Goal: Task Accomplishment & Management: Use online tool/utility

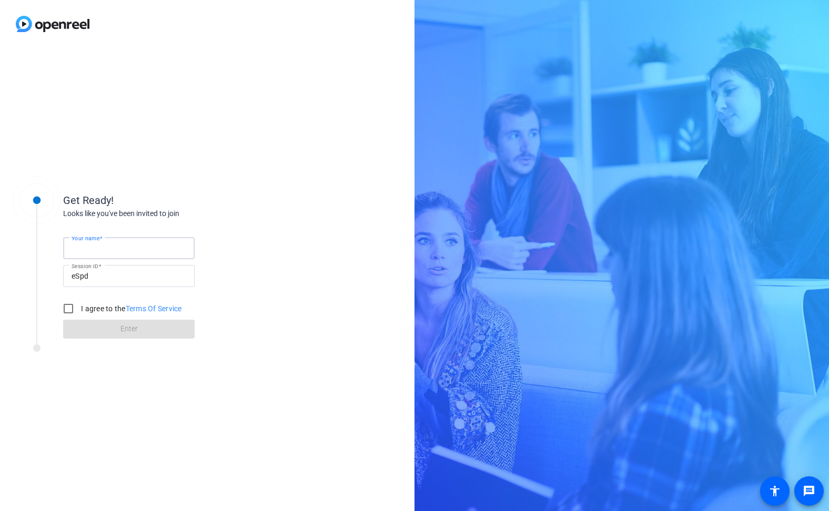
click at [104, 254] on input "Your name" at bounding box center [129, 248] width 115 height 13
click at [87, 246] on input "Your name" at bounding box center [129, 248] width 115 height 13
type input "Colin Sawford"
click at [68, 309] on input "I agree to the Terms Of Service" at bounding box center [68, 308] width 21 height 21
checkbox input "true"
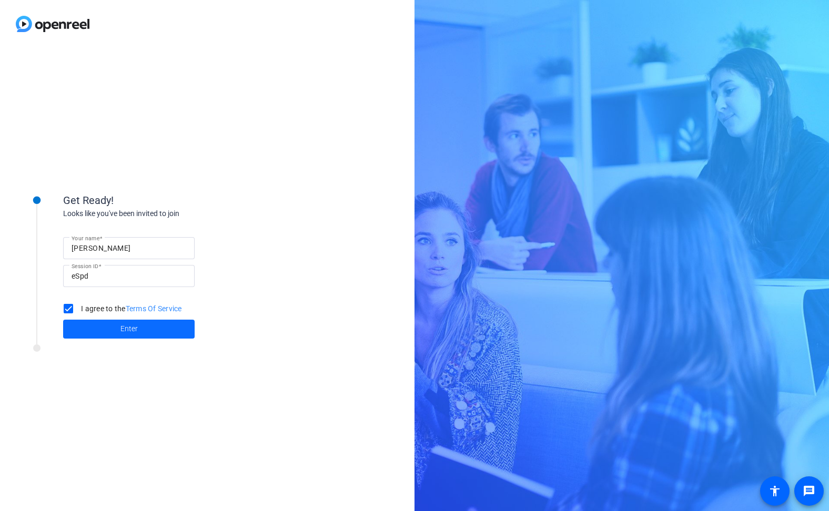
click at [141, 335] on span at bounding box center [128, 329] width 131 height 25
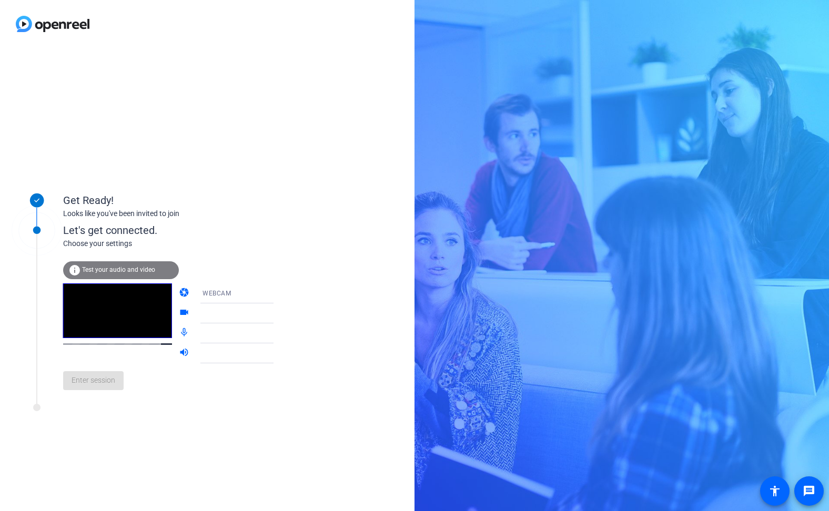
click at [105, 276] on div "info Test your audio and video" at bounding box center [121, 270] width 116 height 18
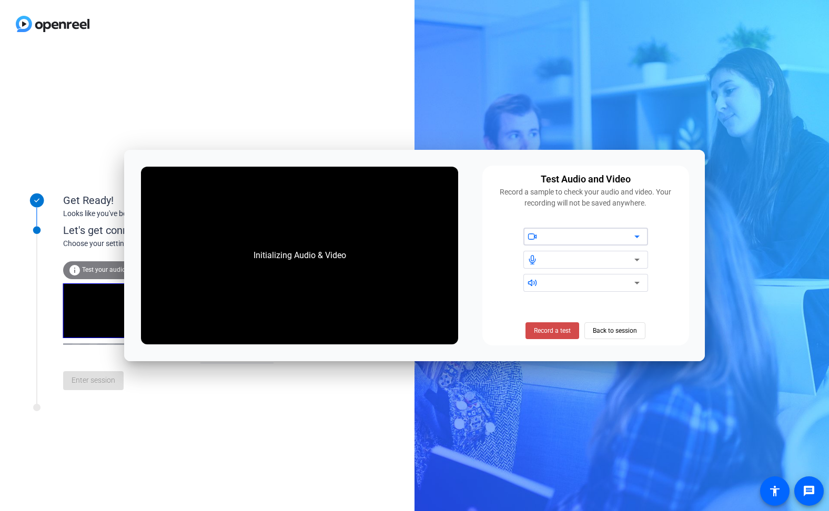
click at [558, 337] on span at bounding box center [552, 330] width 54 height 25
click at [564, 333] on span "Stop Testing (6s)" at bounding box center [552, 330] width 48 height 9
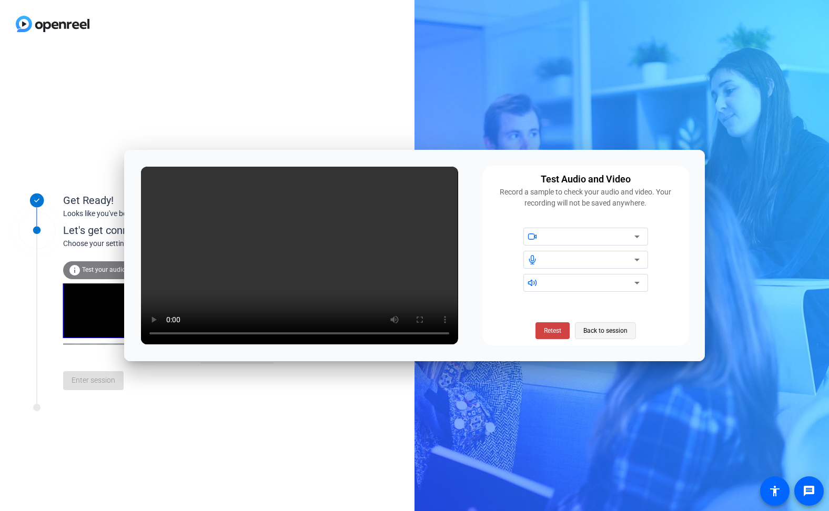
click at [596, 333] on span "Back to session" at bounding box center [605, 331] width 44 height 20
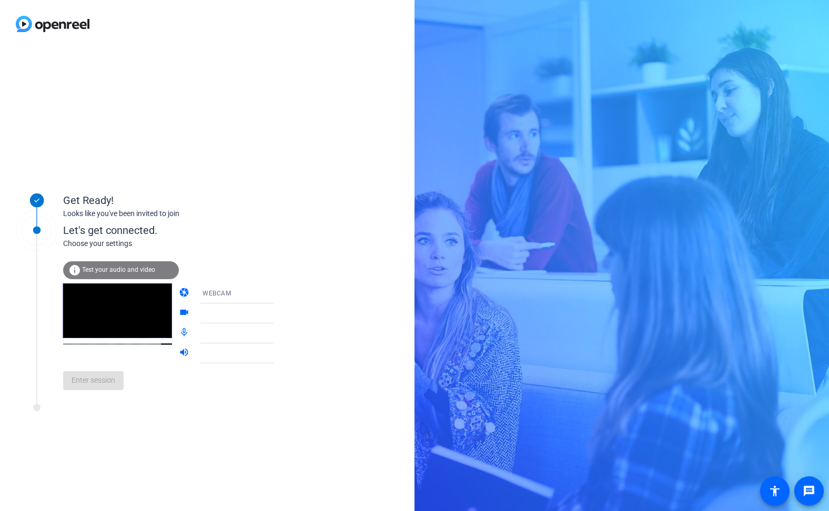
click at [98, 390] on div "Enter session" at bounding box center [179, 380] width 232 height 35
click at [278, 311] on icon at bounding box center [284, 313] width 13 height 13
click at [202, 313] on div at bounding box center [241, 313] width 78 height 13
click at [278, 314] on icon at bounding box center [284, 313] width 13 height 13
click at [278, 293] on icon at bounding box center [284, 293] width 13 height 13
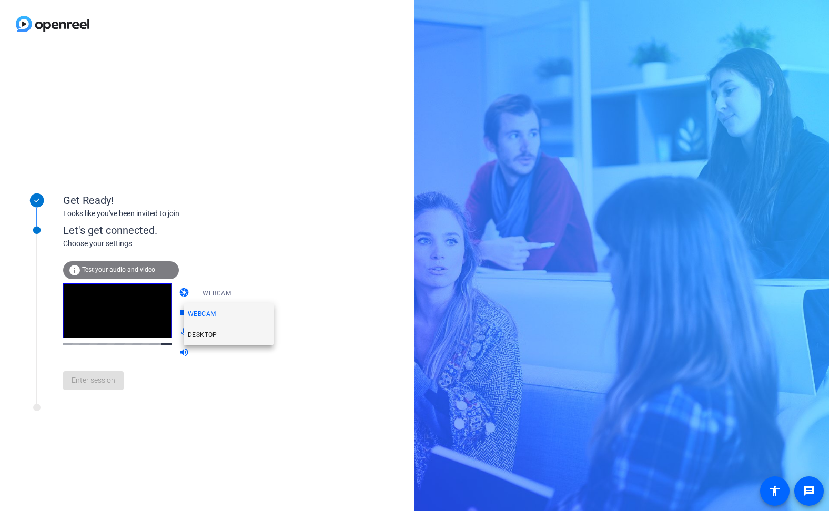
click at [207, 333] on span "DESKTOP" at bounding box center [202, 335] width 29 height 13
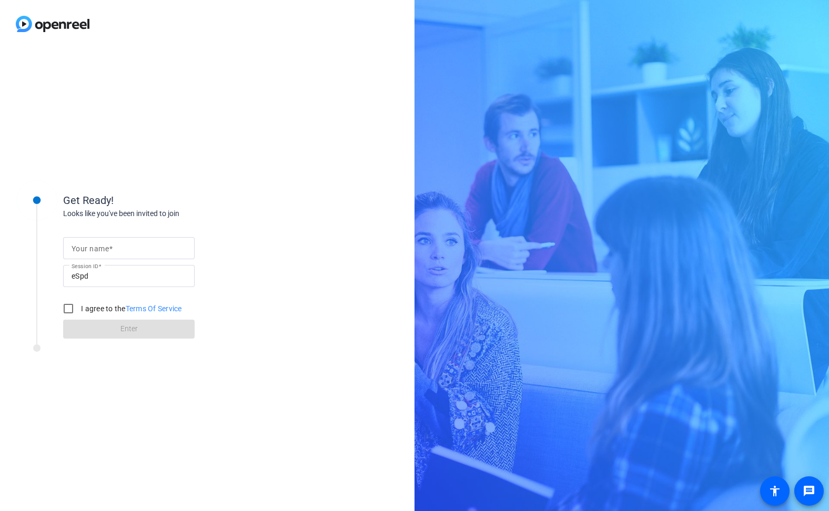
click at [115, 248] on input "Your name" at bounding box center [129, 248] width 115 height 13
type input "Colin Sawford"
click at [72, 306] on input "I agree to the Terms Of Service" at bounding box center [68, 308] width 21 height 21
checkbox input "true"
click at [131, 328] on span "Enter" at bounding box center [128, 328] width 17 height 11
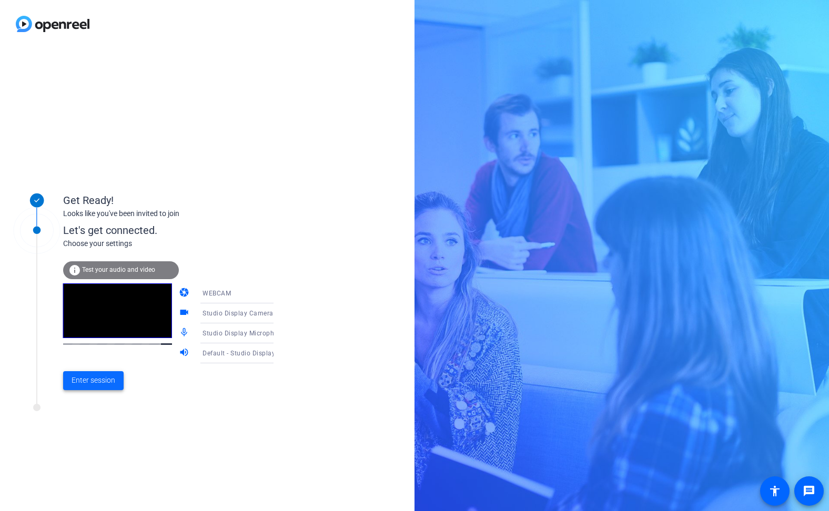
click at [94, 382] on span "Enter session" at bounding box center [94, 380] width 44 height 11
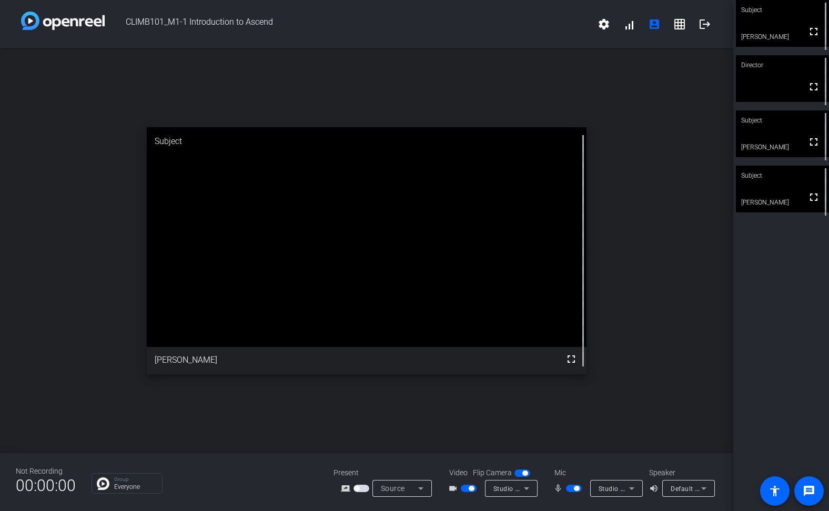
click at [670, 491] on span "Default - Studio Display Speakers (05ac:1114)" at bounding box center [741, 488] width 142 height 8
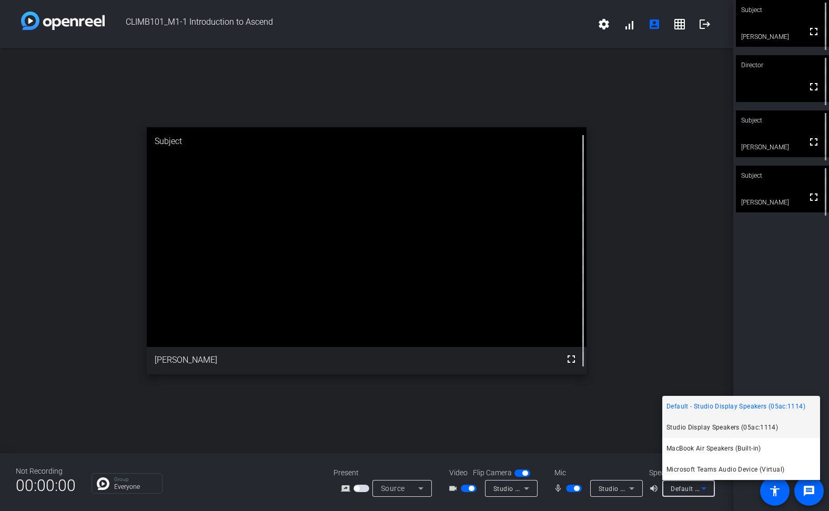
click at [689, 428] on span "Studio Display Speakers (05ac:1114)" at bounding box center [721, 427] width 111 height 13
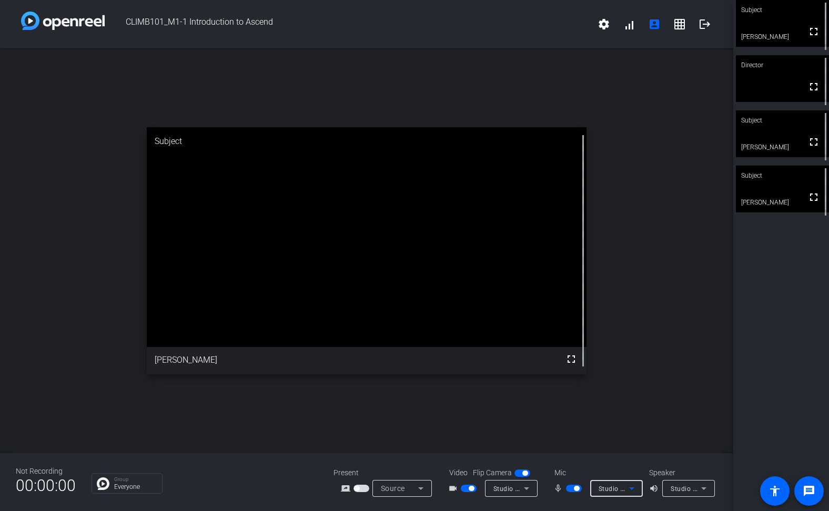
click at [612, 492] on span "Studio Display Microphone (05ac:1114)" at bounding box center [659, 488] width 123 height 8
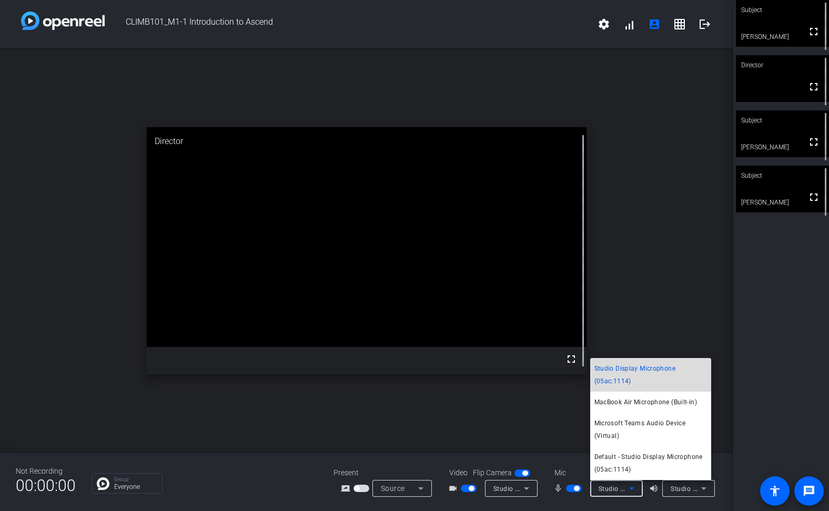
click at [617, 380] on span "Studio Display Microphone (05ac:1114)" at bounding box center [650, 374] width 113 height 25
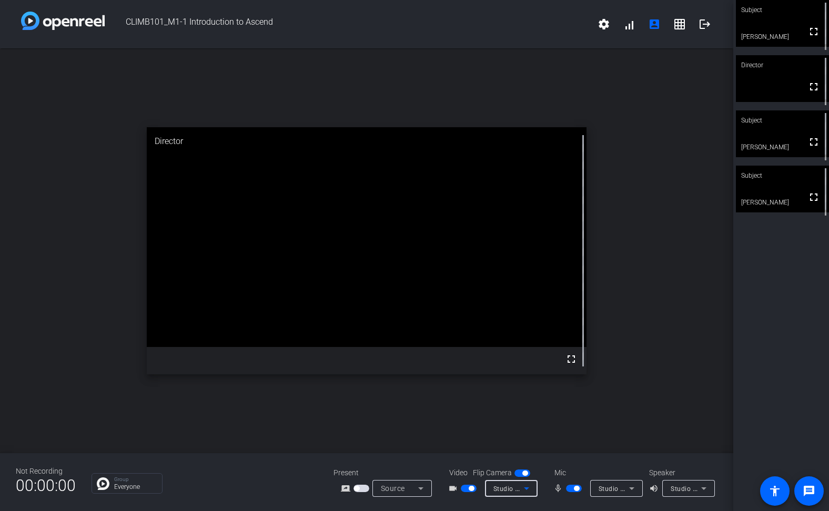
click at [510, 490] on span "Studio Display Camera (15bc:0000)" at bounding box center [548, 488] width 110 height 8
click at [511, 456] on span "Studio Display Camera (15bc:0000)" at bounding box center [537, 463] width 97 height 25
click at [465, 487] on span "button" at bounding box center [469, 488] width 16 height 7
click at [468, 489] on span "button" at bounding box center [469, 488] width 16 height 7
click at [701, 25] on mat-icon "logout" at bounding box center [704, 24] width 13 height 13
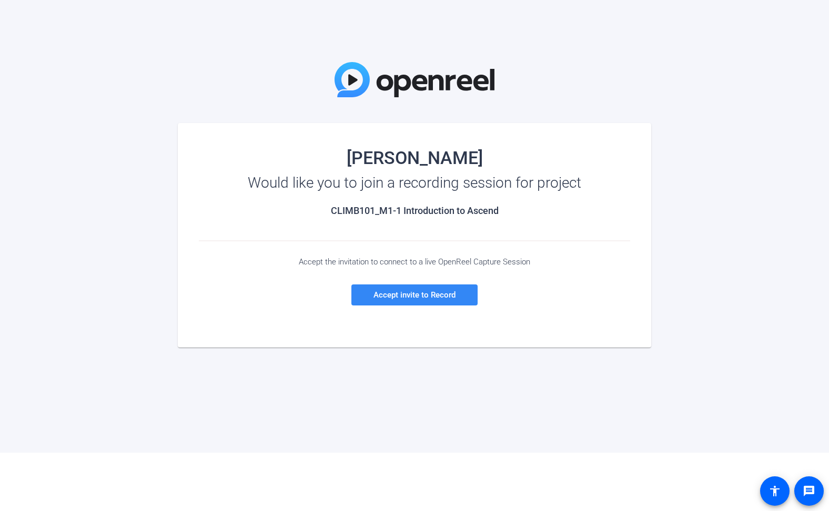
click at [422, 292] on span "Accept invite to Record" at bounding box center [414, 294] width 82 height 9
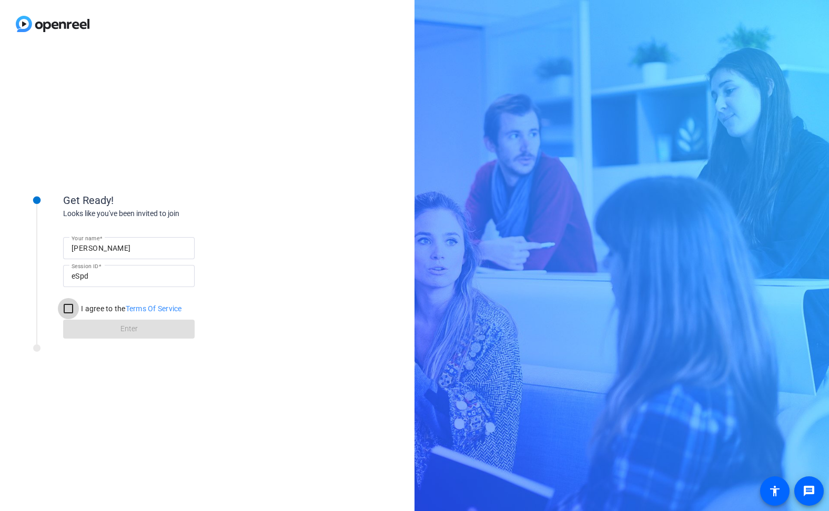
click at [70, 302] on input "I agree to the Terms Of Service" at bounding box center [68, 308] width 21 height 21
checkbox input "true"
click at [119, 332] on span at bounding box center [128, 329] width 131 height 25
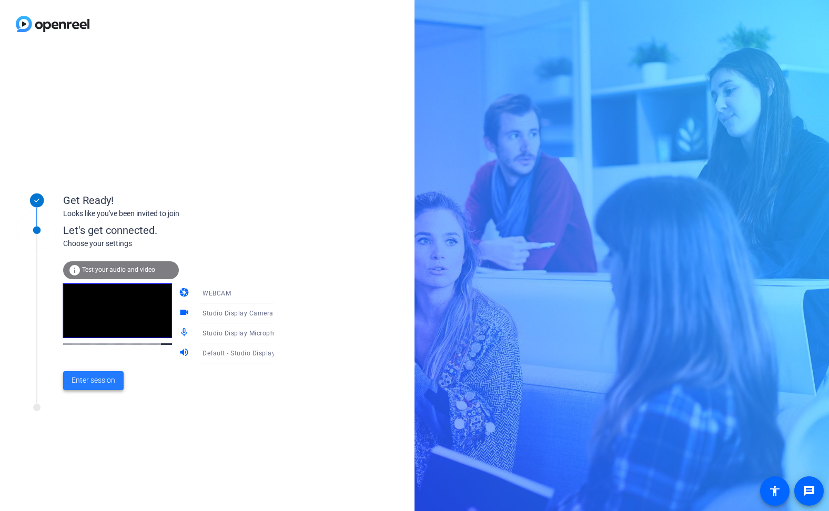
click at [91, 381] on span "Enter session" at bounding box center [94, 380] width 44 height 11
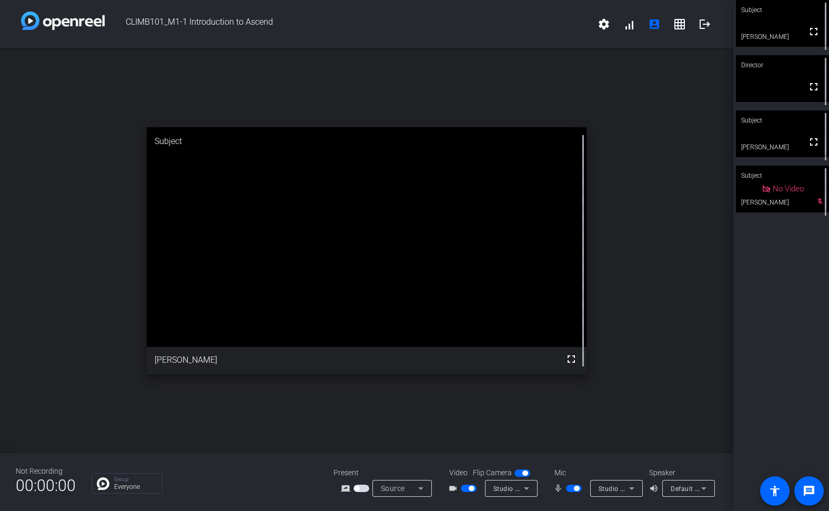
click at [570, 492] on mat-slide-toggle at bounding box center [575, 488] width 18 height 11
click at [575, 490] on span "button" at bounding box center [576, 488] width 5 height 5
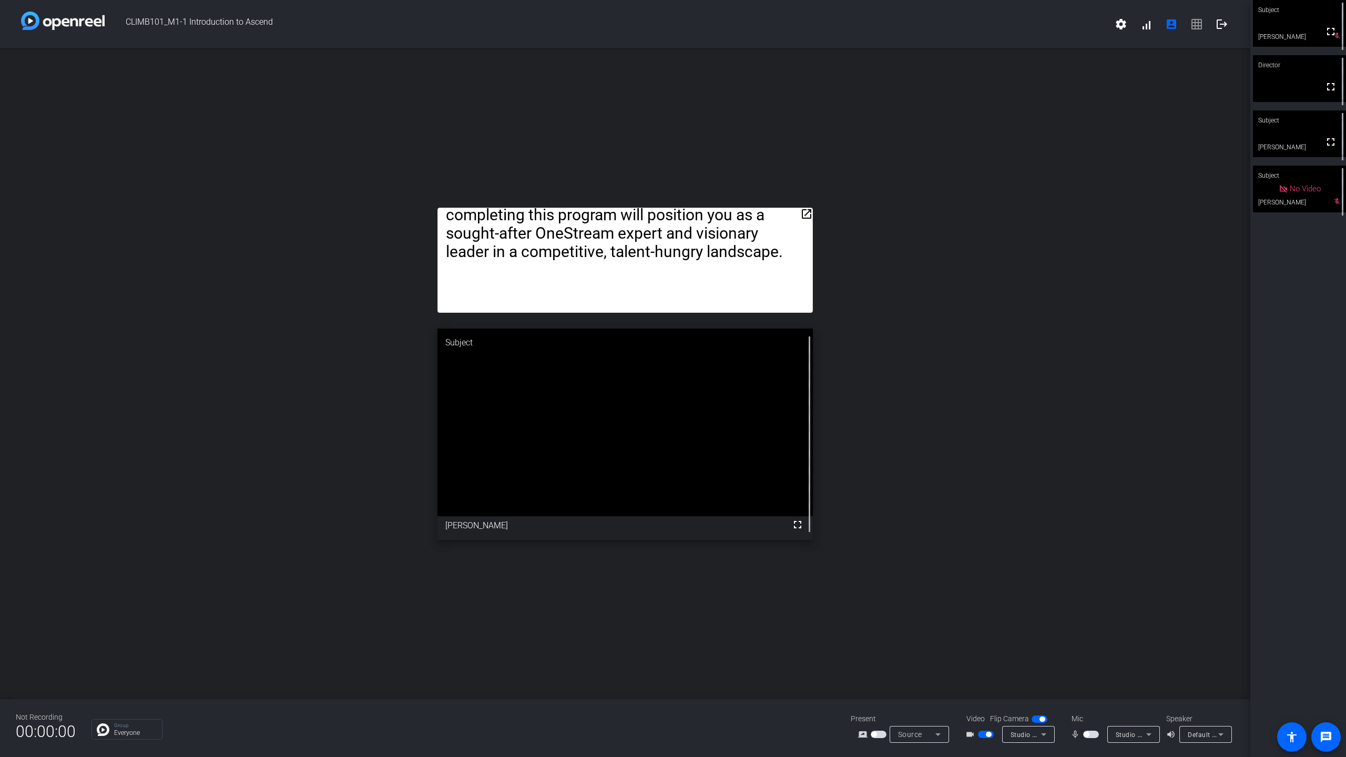
click at [828, 511] on span "button" at bounding box center [986, 734] width 16 height 7
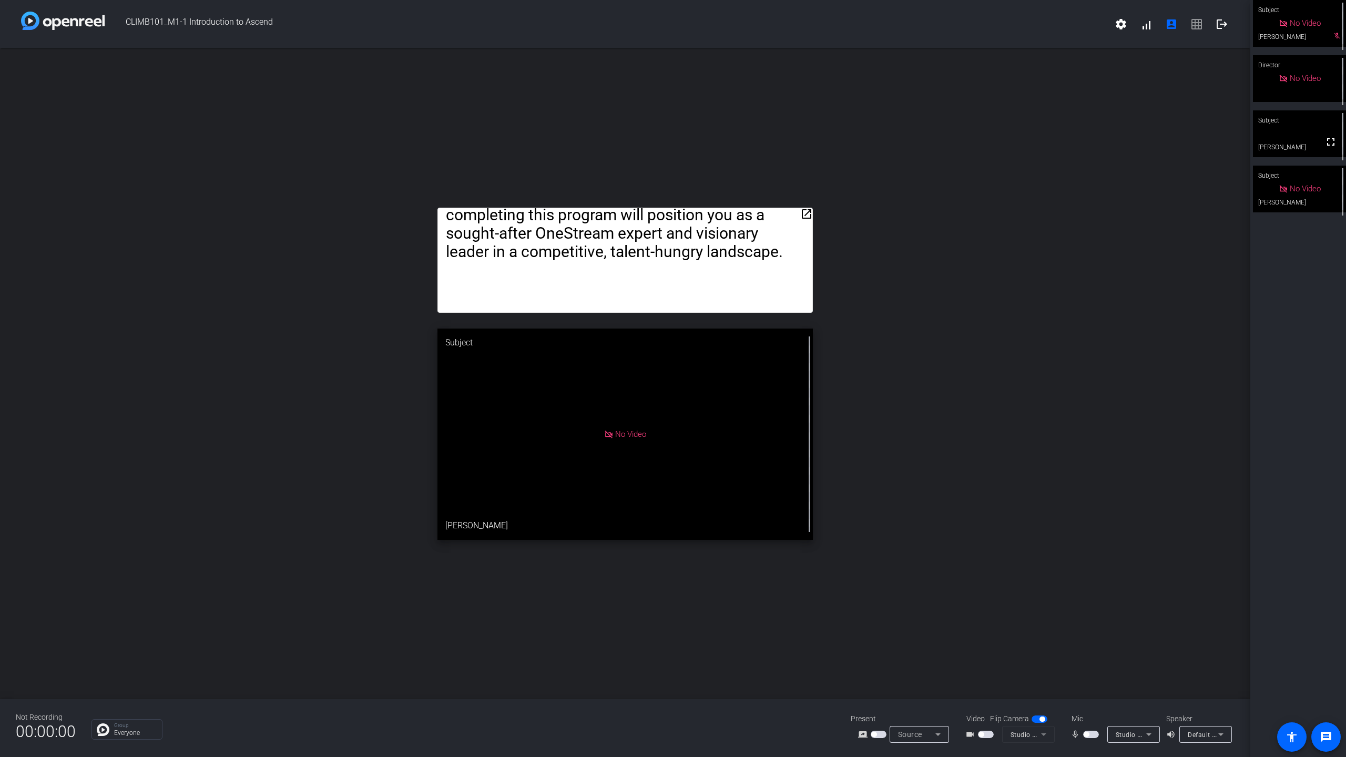
click at [828, 511] on span "button" at bounding box center [1091, 734] width 16 height 7
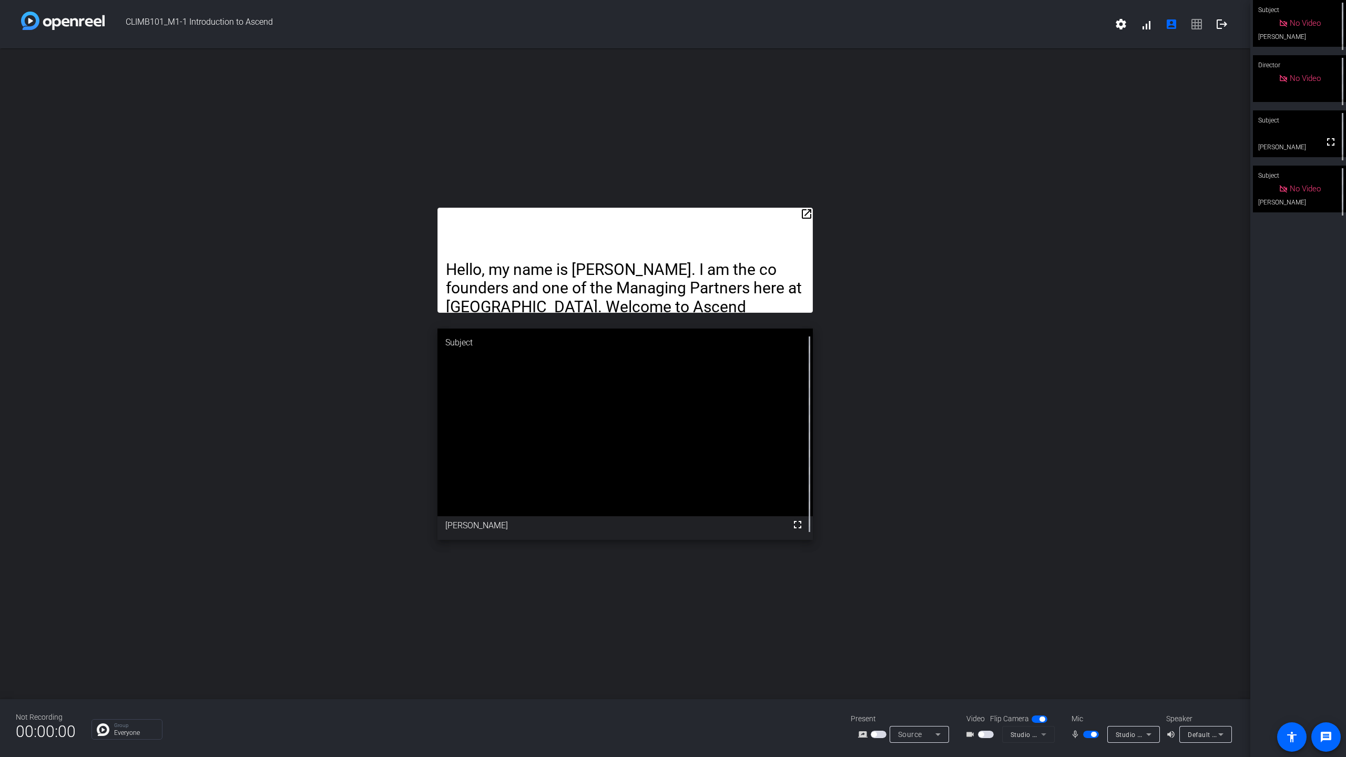
click at [828, 511] on div at bounding box center [987, 734] width 18 height 7
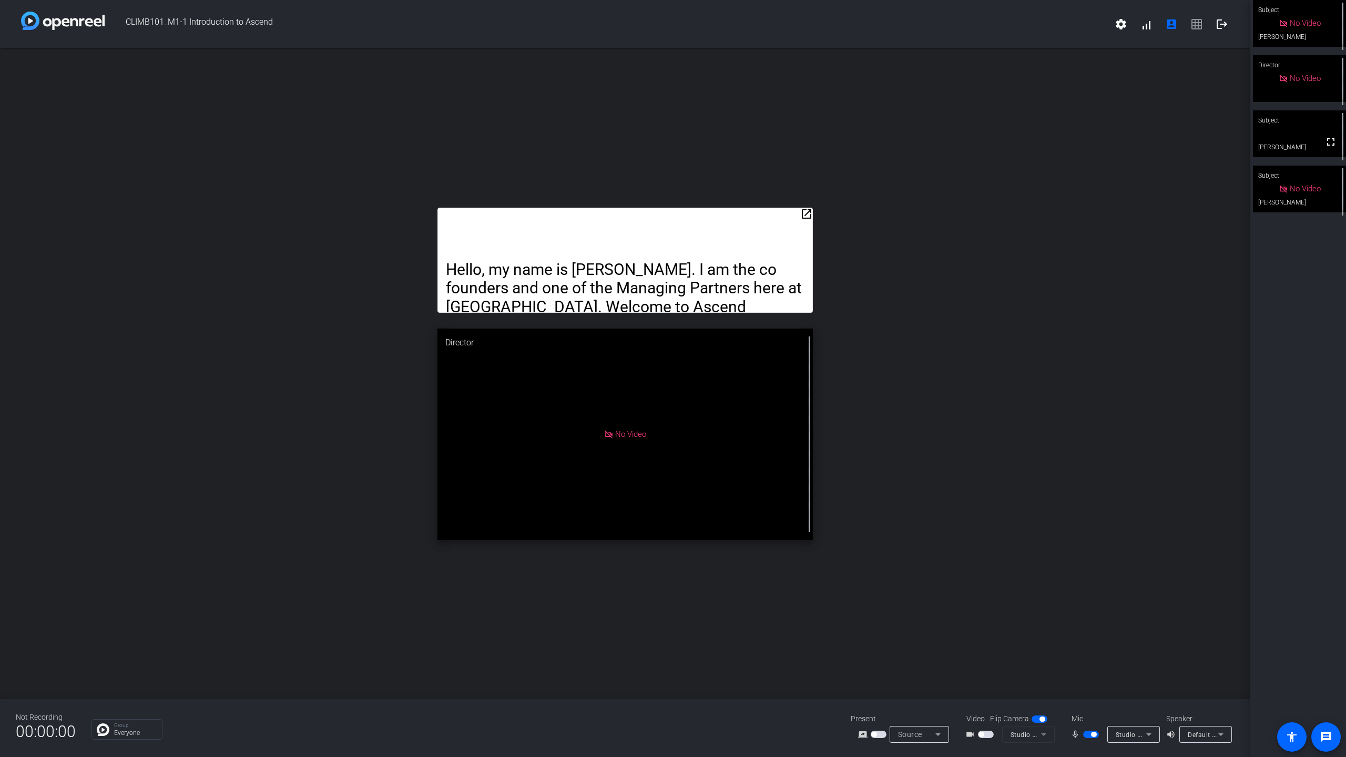
click at [828, 511] on span "button" at bounding box center [986, 734] width 16 height 7
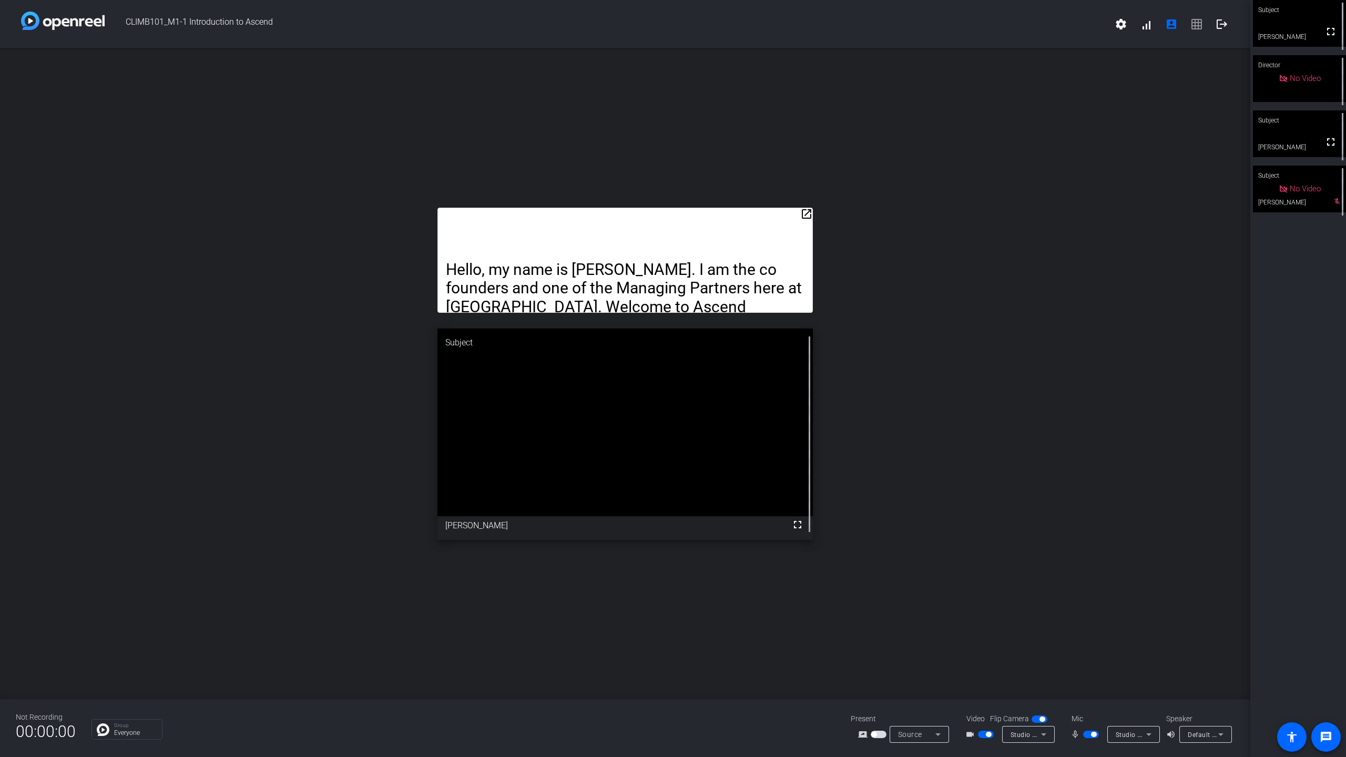
click at [828, 511] on span "button" at bounding box center [988, 734] width 5 height 5
click at [828, 511] on span "button" at bounding box center [986, 734] width 16 height 7
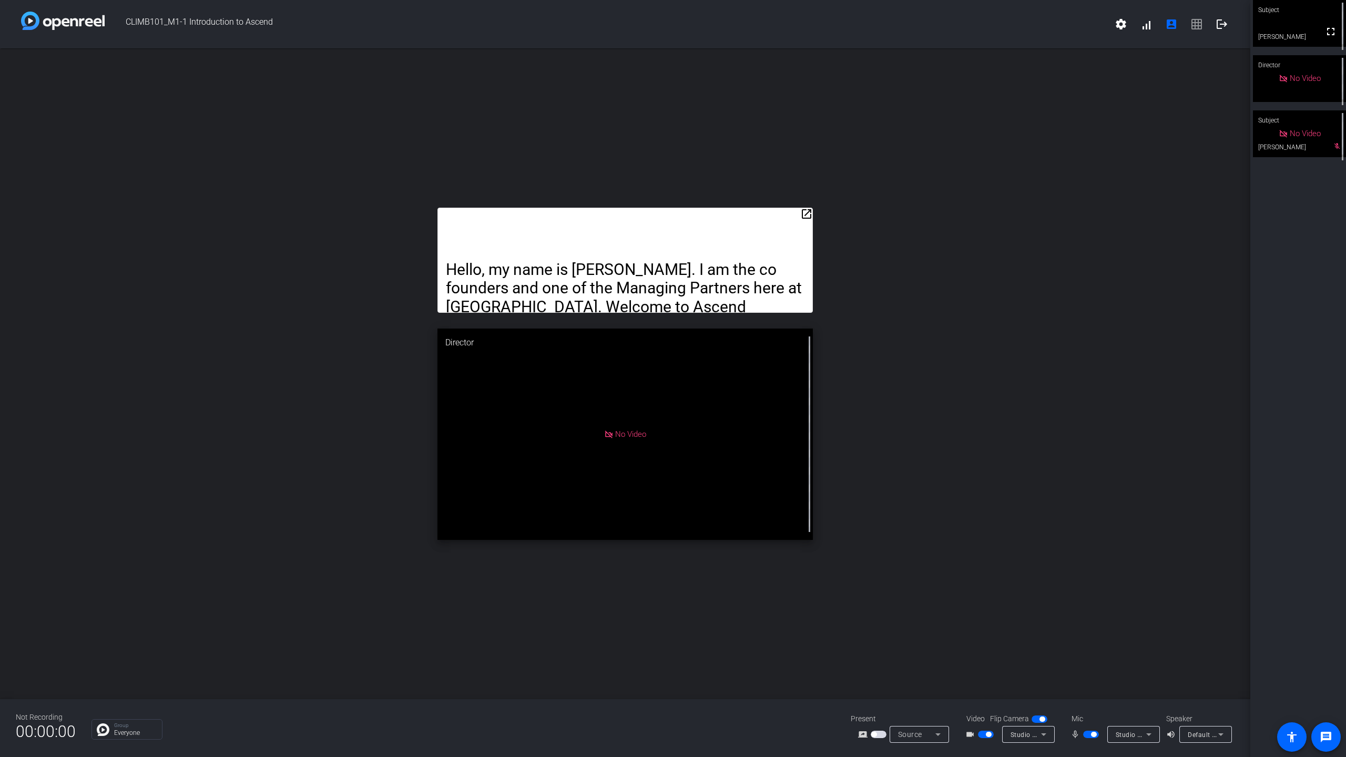
click at [828, 511] on span "button" at bounding box center [988, 734] width 5 height 5
click at [828, 511] on span "button" at bounding box center [986, 734] width 16 height 7
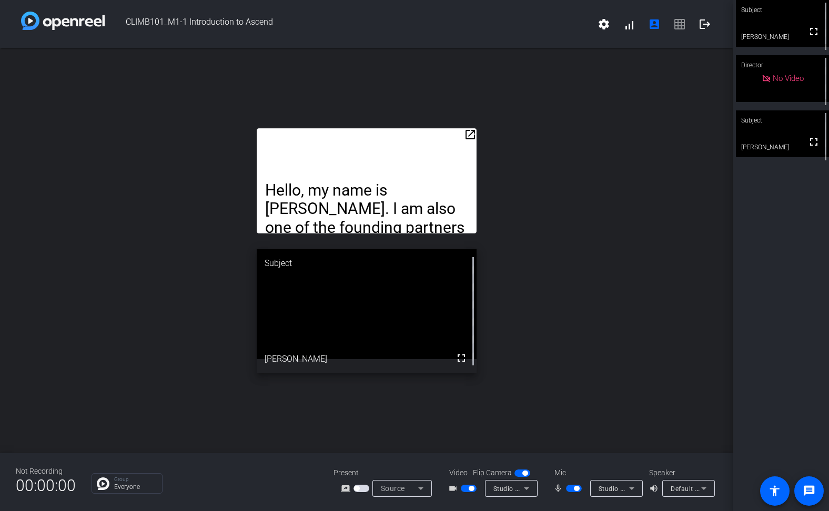
click at [562, 255] on div "open_in_new Hello, my name is [PERSON_NAME]. I am also one of the founding part…" at bounding box center [366, 250] width 733 height 405
